Goal: Obtain resource: Download file/media

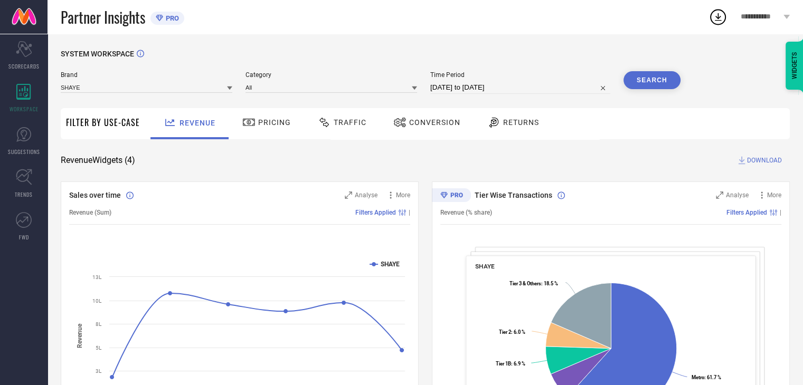
click at [444, 124] on span "Conversion" at bounding box center [434, 122] width 51 height 8
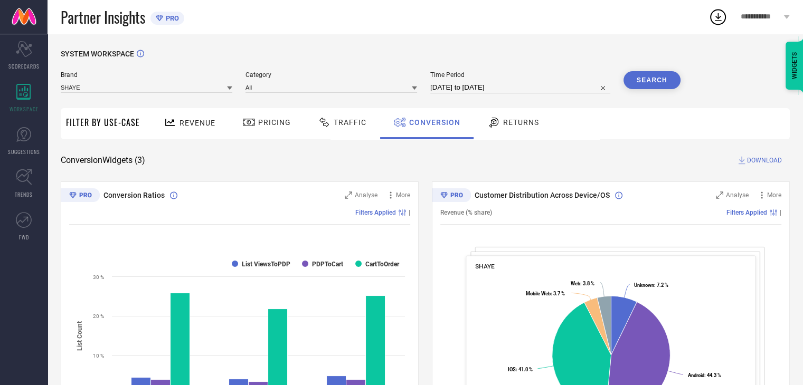
select select "7"
select select "2025"
select select "8"
select select "2025"
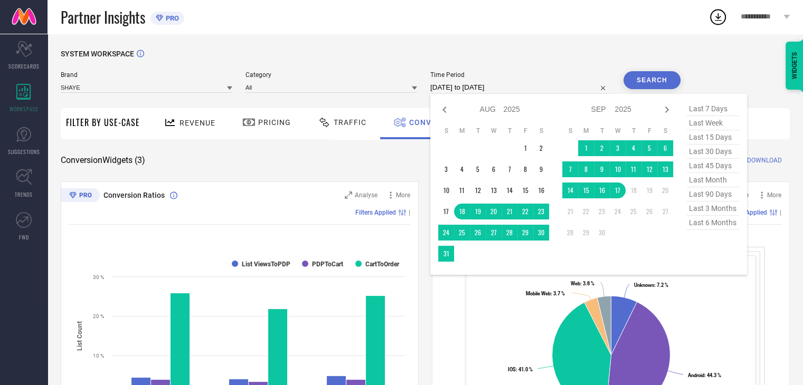
click at [531, 83] on input "[DATE] to [DATE]" at bounding box center [520, 87] width 180 height 13
click at [621, 194] on td "17" at bounding box center [618, 191] width 16 height 16
type input "[DATE] to [DATE]"
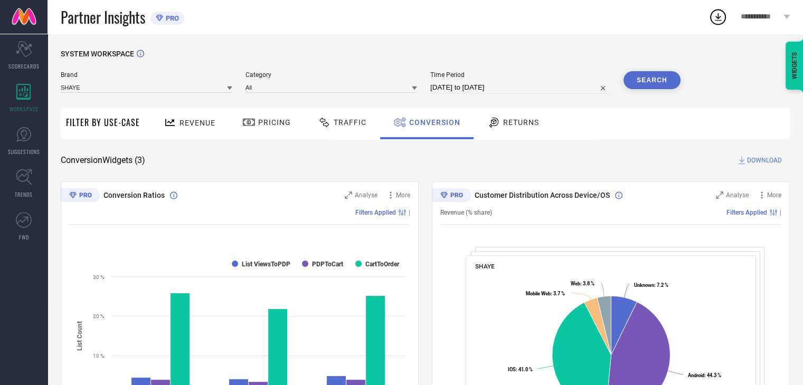
click at [660, 73] on button "Search" at bounding box center [652, 80] width 57 height 18
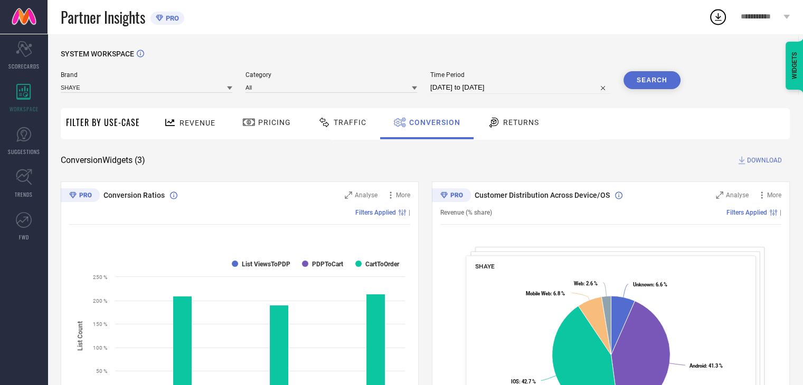
click at [750, 166] on div "SYSTEM WORKSPACE Brand SHAYE Category All Time Period [DATE] to [DATE] Search F…" at bounding box center [425, 386] width 729 height 673
click at [752, 161] on span "DOWNLOAD" at bounding box center [764, 160] width 35 height 11
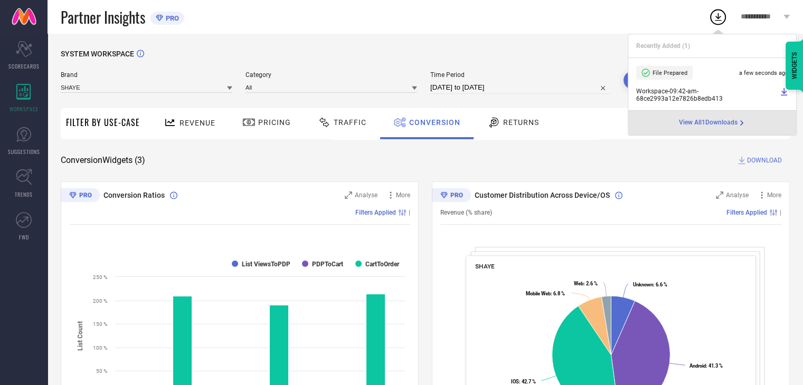
click at [672, 94] on span "Workspace - 09:42-am - 68ce2993a12e7826b8edb413" at bounding box center [706, 95] width 141 height 15
click at [781, 93] on icon at bounding box center [784, 92] width 8 height 8
select select "8"
select select "2025"
select select "9"
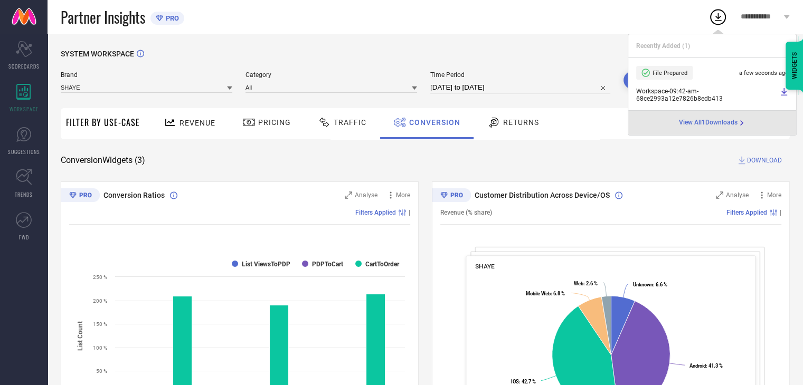
select select "2025"
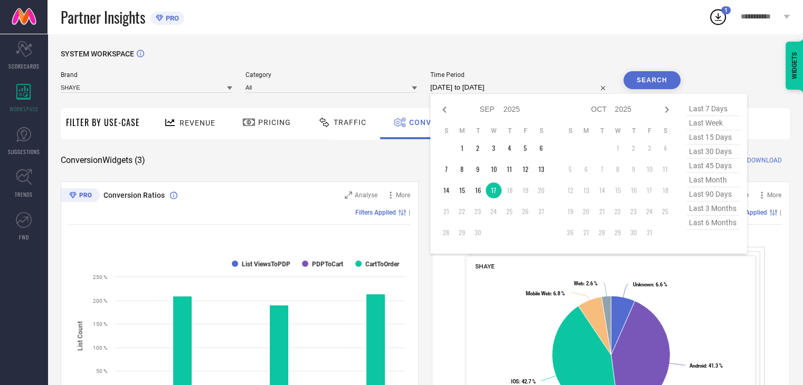
click at [535, 90] on input "[DATE] to [DATE]" at bounding box center [520, 87] width 180 height 13
click at [479, 192] on td "16" at bounding box center [478, 191] width 16 height 16
type input "[DATE] to [DATE]"
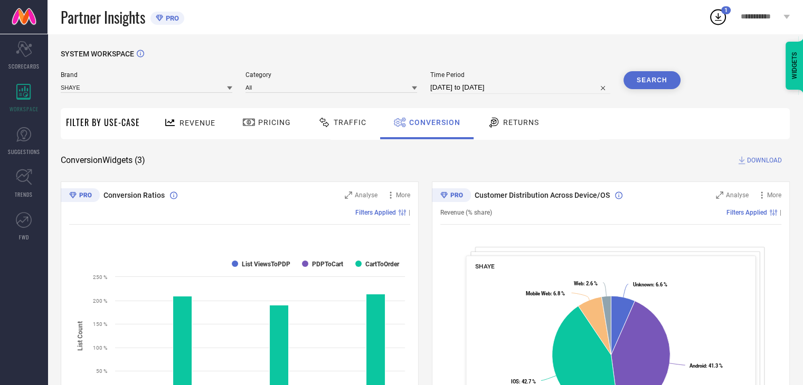
click at [653, 83] on button "Search" at bounding box center [652, 80] width 57 height 18
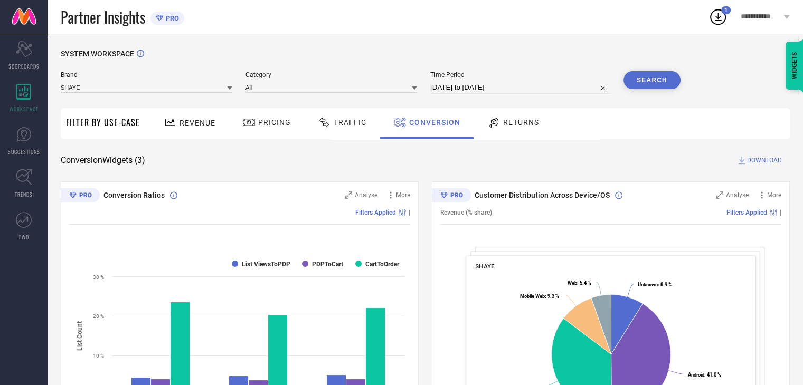
click at [653, 83] on button "Search" at bounding box center [652, 80] width 57 height 18
click at [753, 160] on span "DOWNLOAD" at bounding box center [764, 160] width 35 height 11
